Goal: Find specific page/section: Find specific page/section

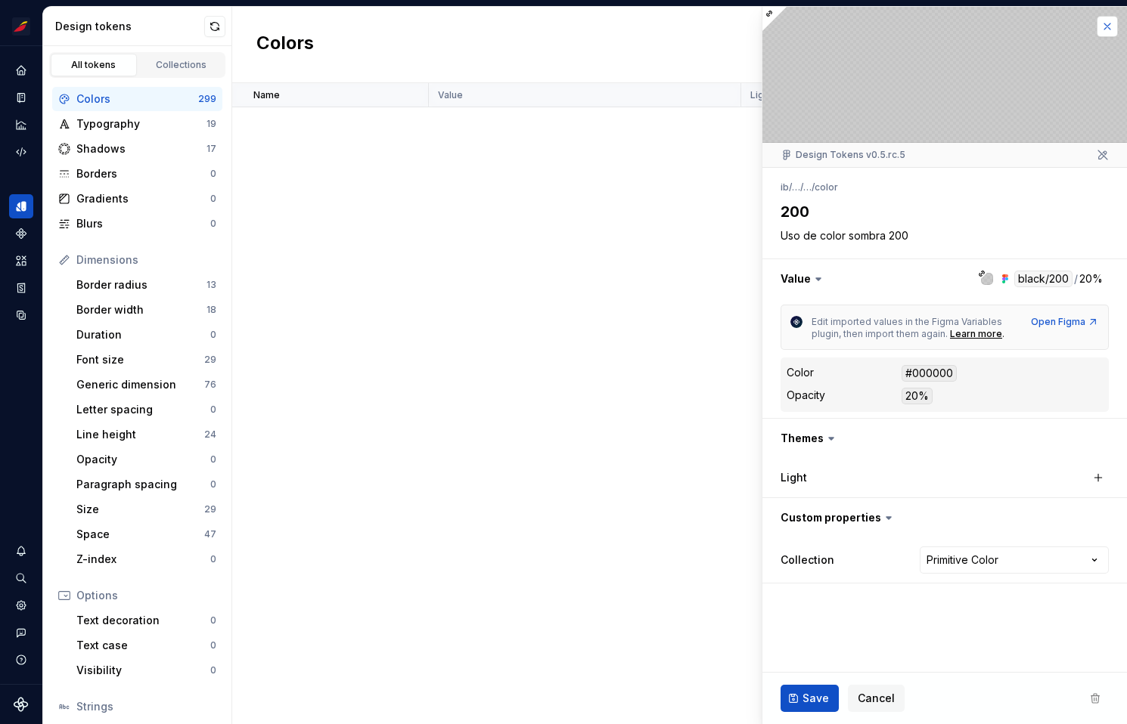
scroll to position [8959, 0]
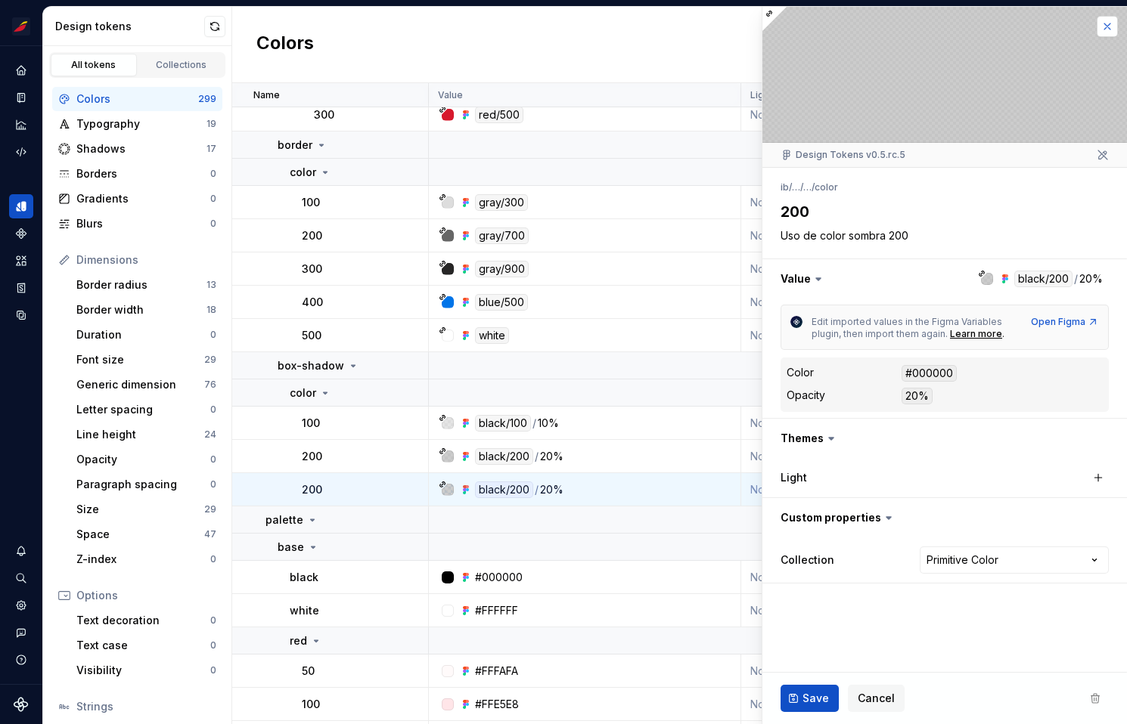
click at [1113, 24] on button "button" at bounding box center [1106, 26] width 21 height 21
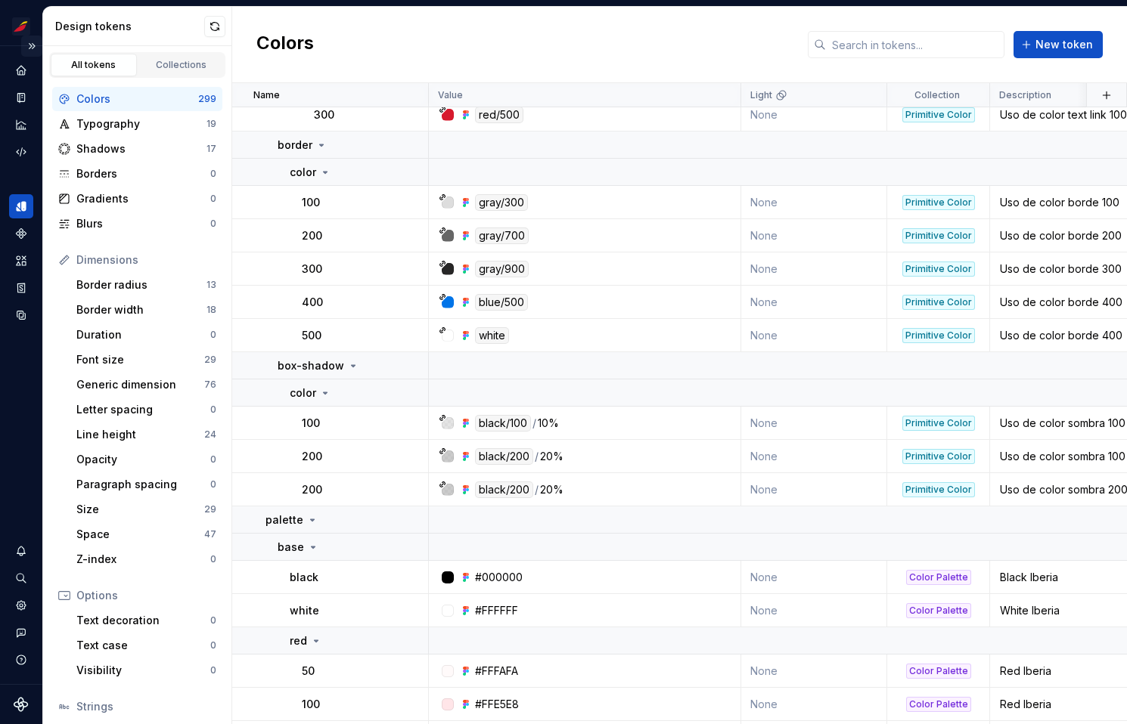
click at [33, 45] on button "Expand sidebar" at bounding box center [31, 46] width 21 height 21
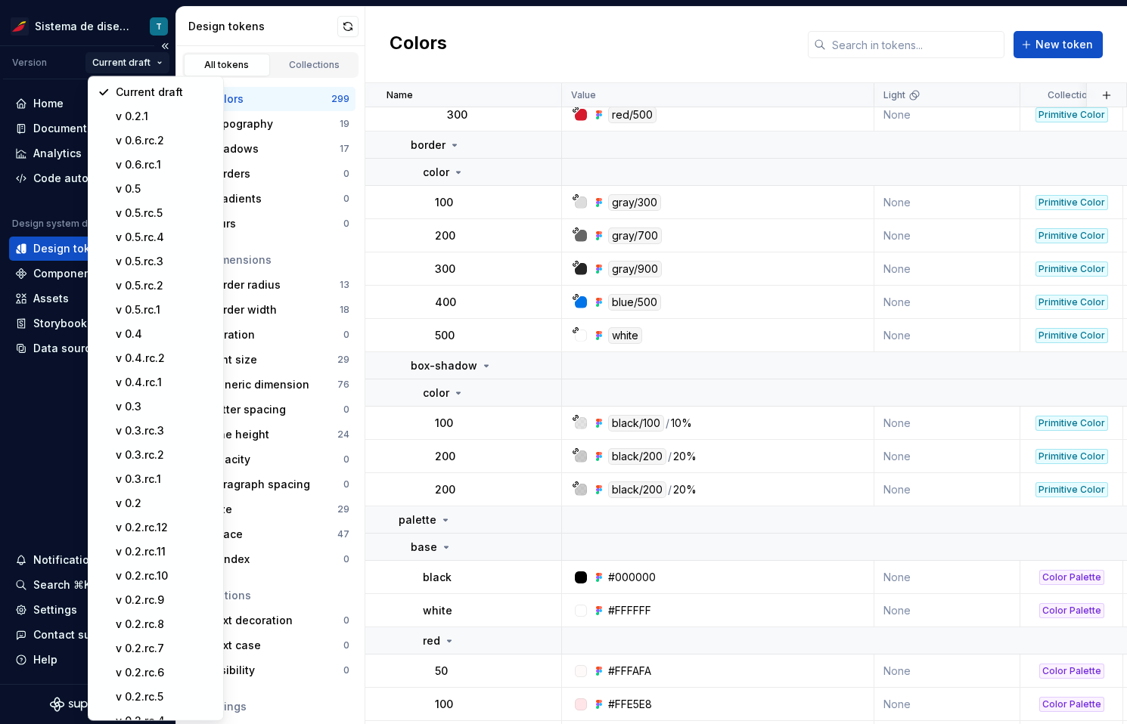
click at [123, 67] on html "Sistema de diseño Iberia T Version Current draft Home Documentation Analytics C…" at bounding box center [563, 362] width 1127 height 724
click at [157, 138] on div "v 0.6.rc.2" at bounding box center [165, 140] width 98 height 15
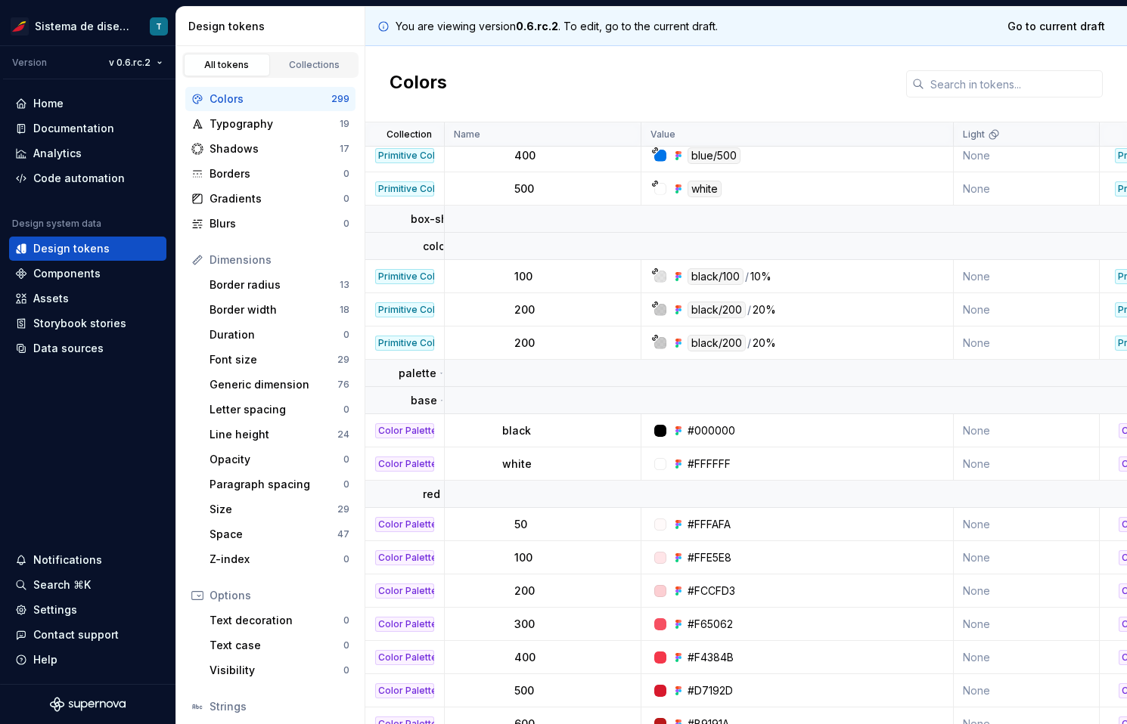
scroll to position [9164, 0]
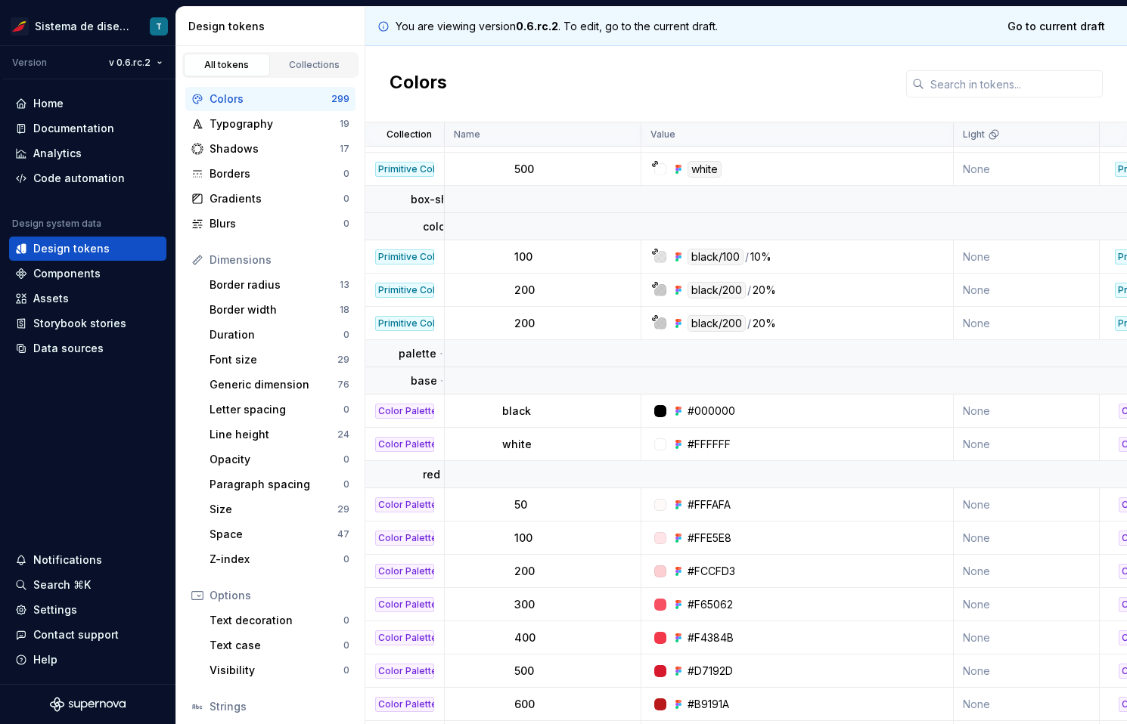
click at [591, 293] on div "200" at bounding box center [577, 290] width 126 height 15
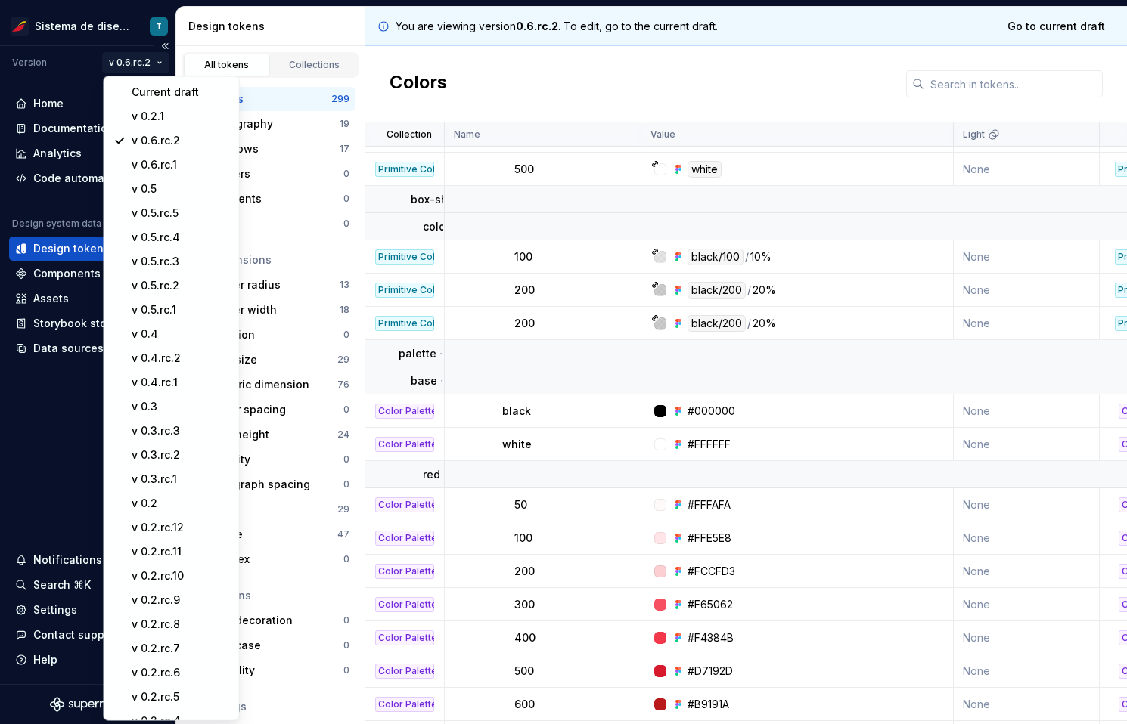
click at [148, 64] on html "Sistema de diseño Iberia T Version v 0.6.rc.2 Home Documentation Analytics Code…" at bounding box center [563, 362] width 1127 height 724
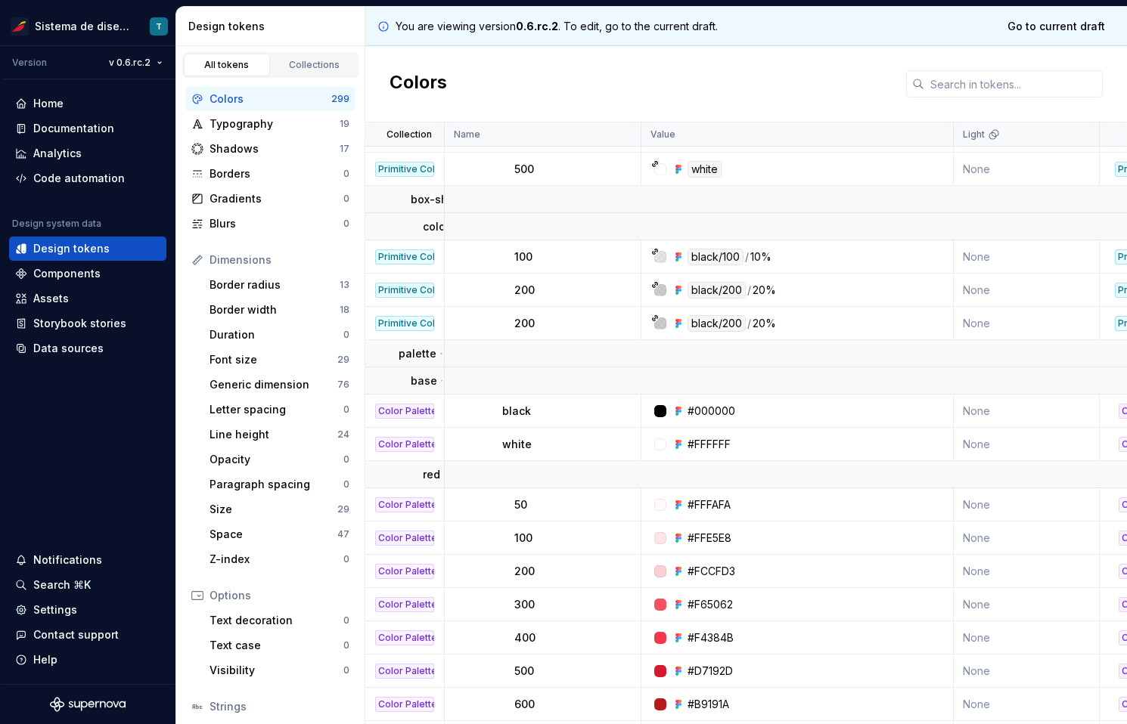
click at [493, 89] on html "Sistema de diseño Iberia T Version v 0.6.rc.2 Home Documentation Analytics Code…" at bounding box center [563, 362] width 1127 height 724
click at [510, 82] on div "Colors" at bounding box center [745, 84] width 761 height 76
